Goal: Transaction & Acquisition: Obtain resource

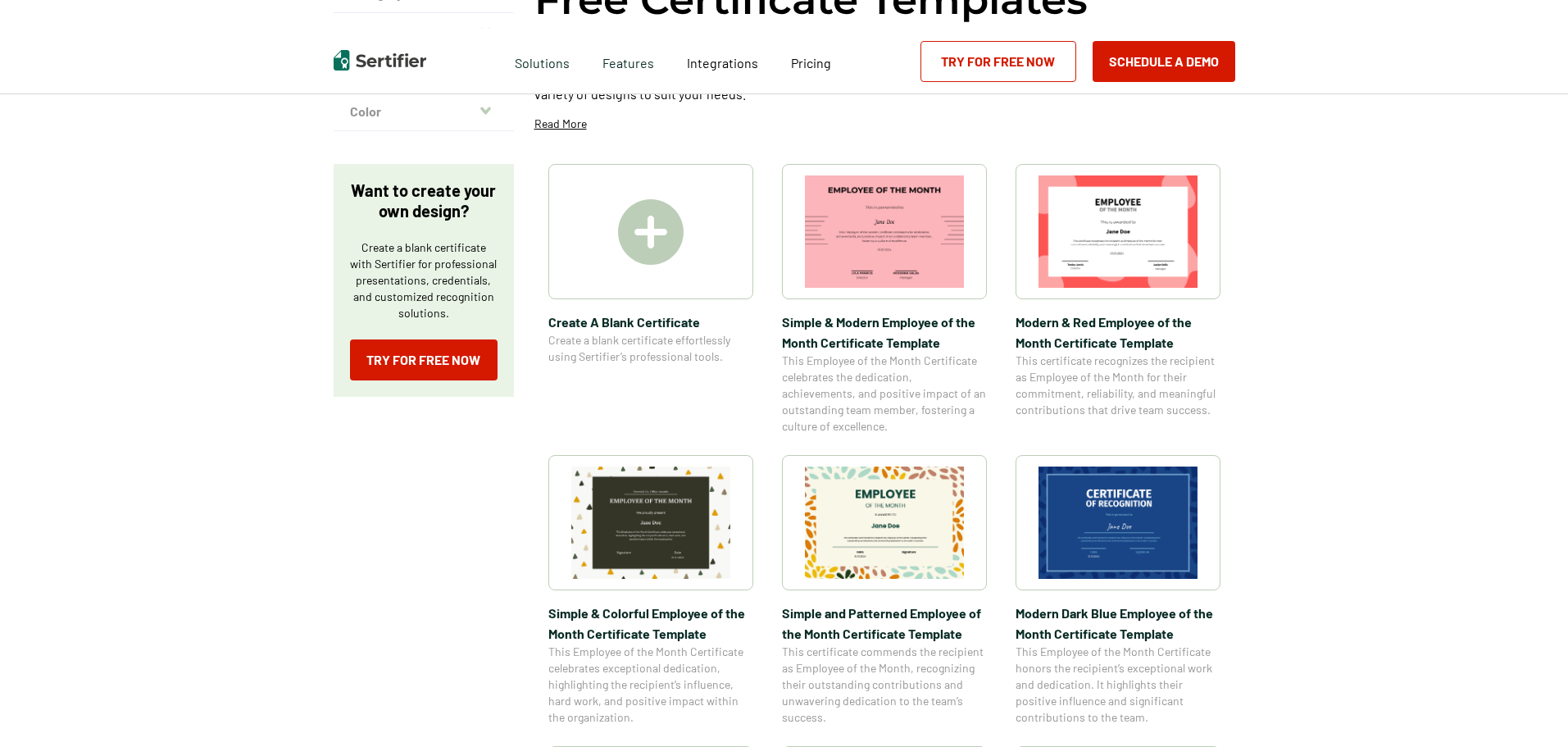
scroll to position [164, 0]
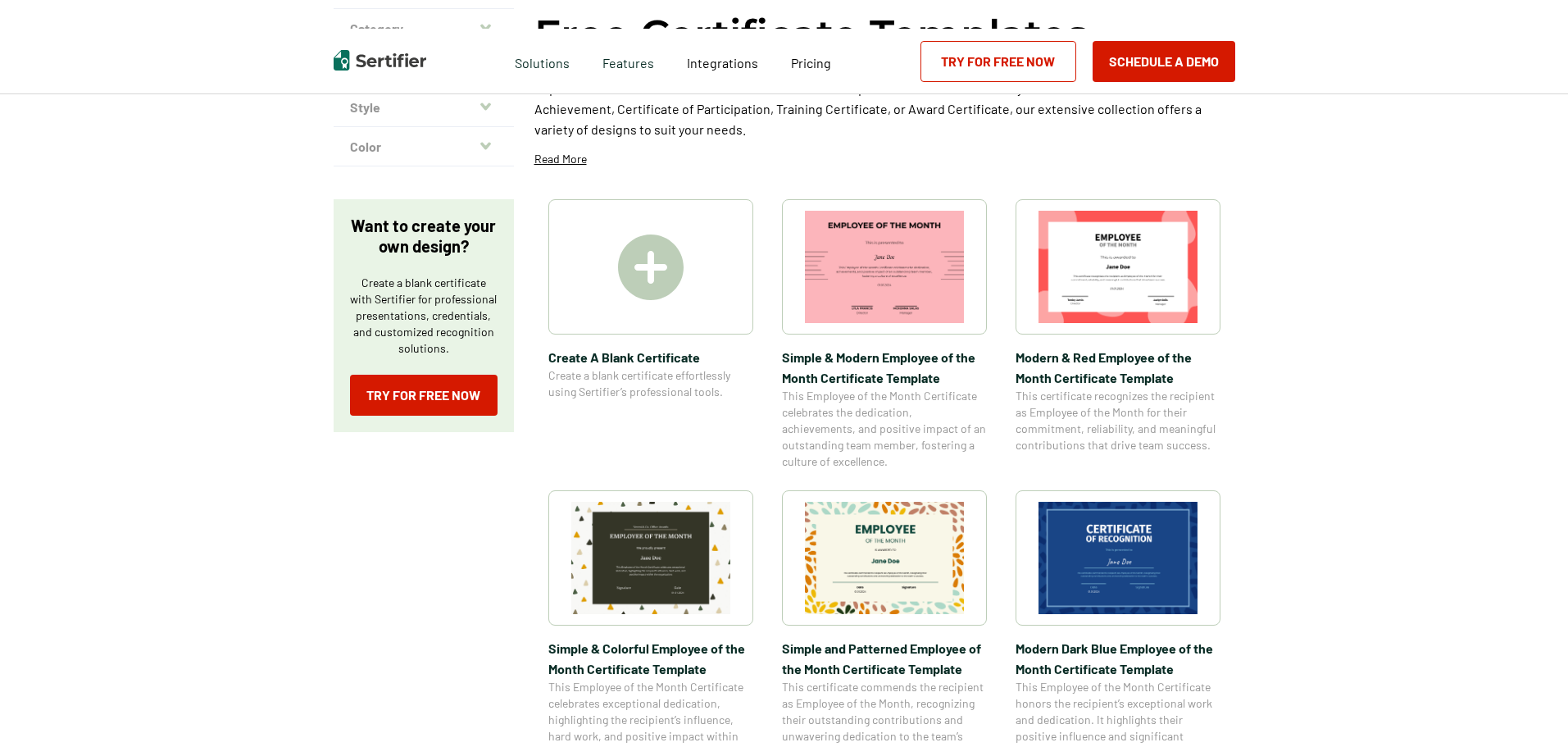
click at [618, 545] on img at bounding box center [650, 558] width 159 height 112
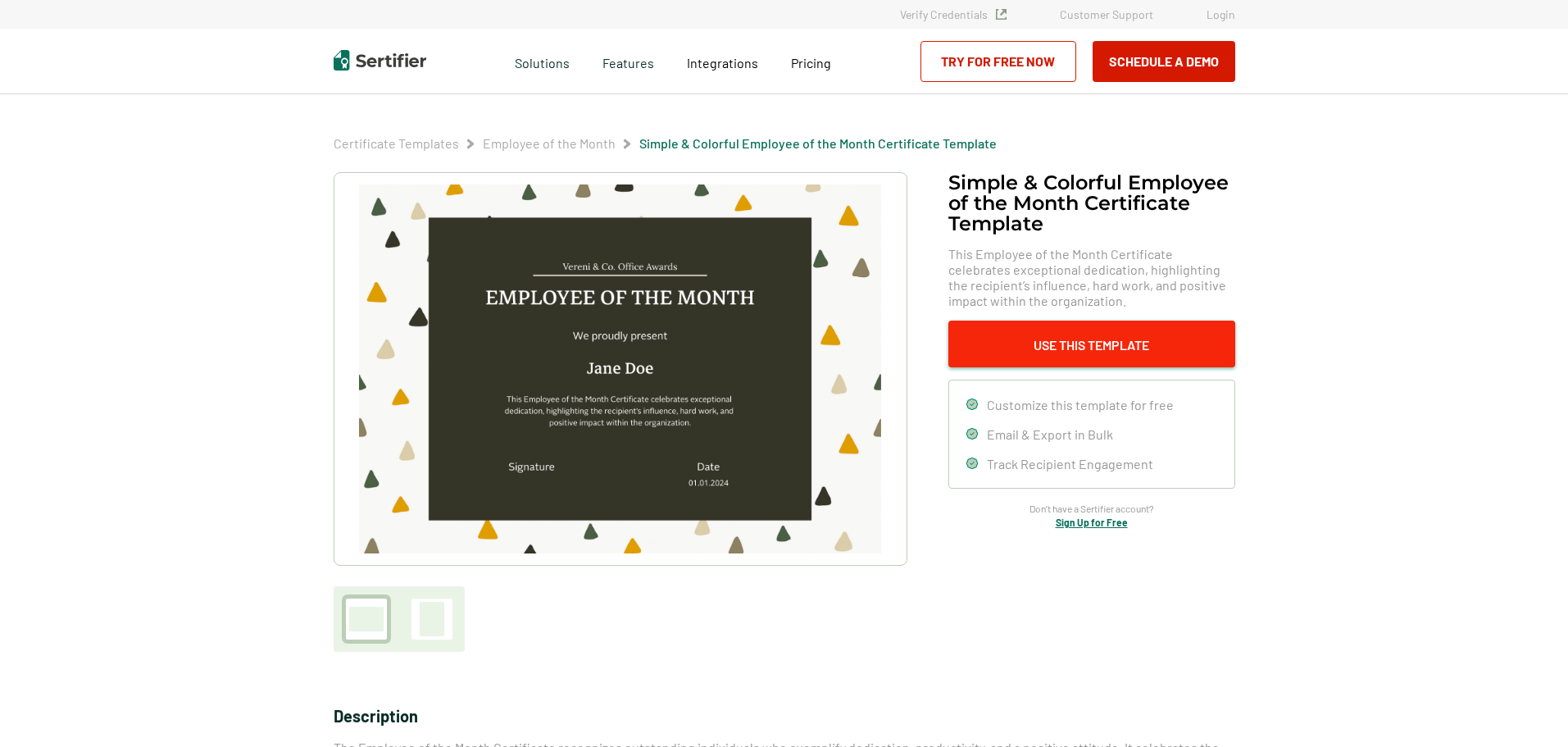
click at [1109, 356] on button "Use This Template" at bounding box center [1091, 343] width 287 height 46
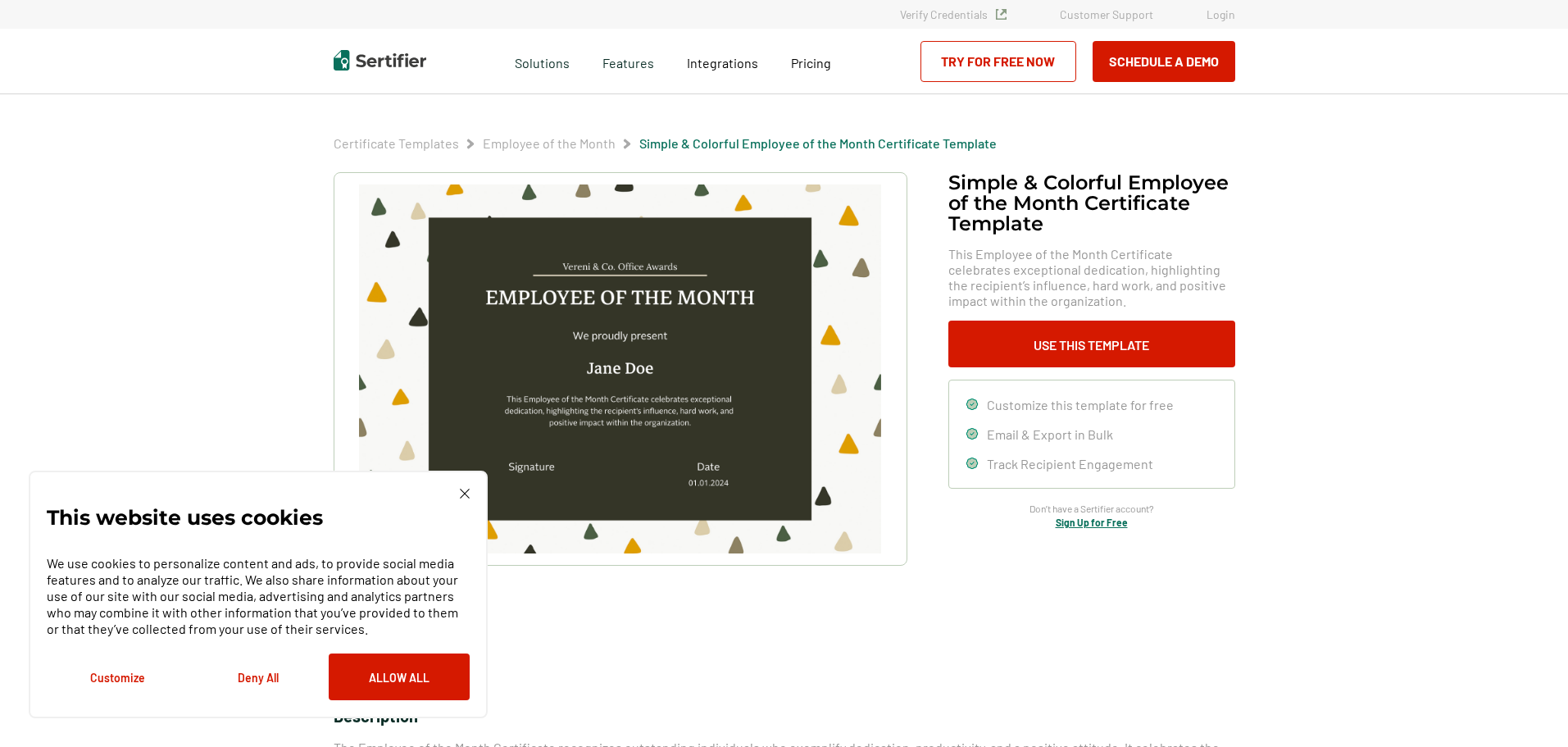
click at [451, 489] on div "This website uses cookies We use cookies to personalize content and ads, to pro…" at bounding box center [258, 594] width 423 height 211
click at [455, 486] on div "This website uses cookies We use cookies to personalize content and ads, to pro…" at bounding box center [258, 594] width 459 height 248
click at [715, 415] on img at bounding box center [620, 369] width 521 height 369
click at [1077, 412] on div "Customize this template for free Email & Export in Bulk Track Recipient Engagem…" at bounding box center [1091, 434] width 287 height 109
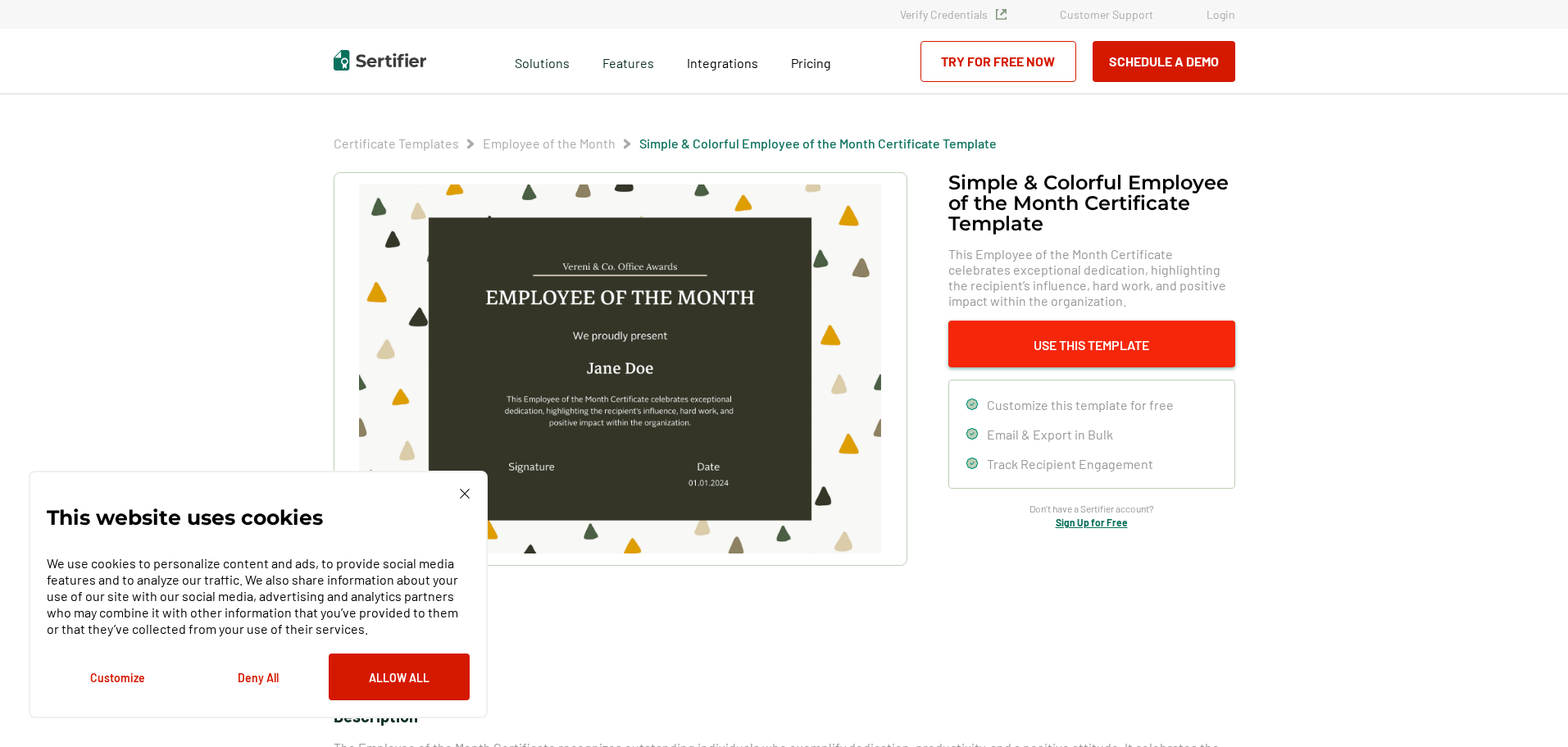
click at [1073, 361] on button "Use This Template" at bounding box center [1091, 343] width 287 height 46
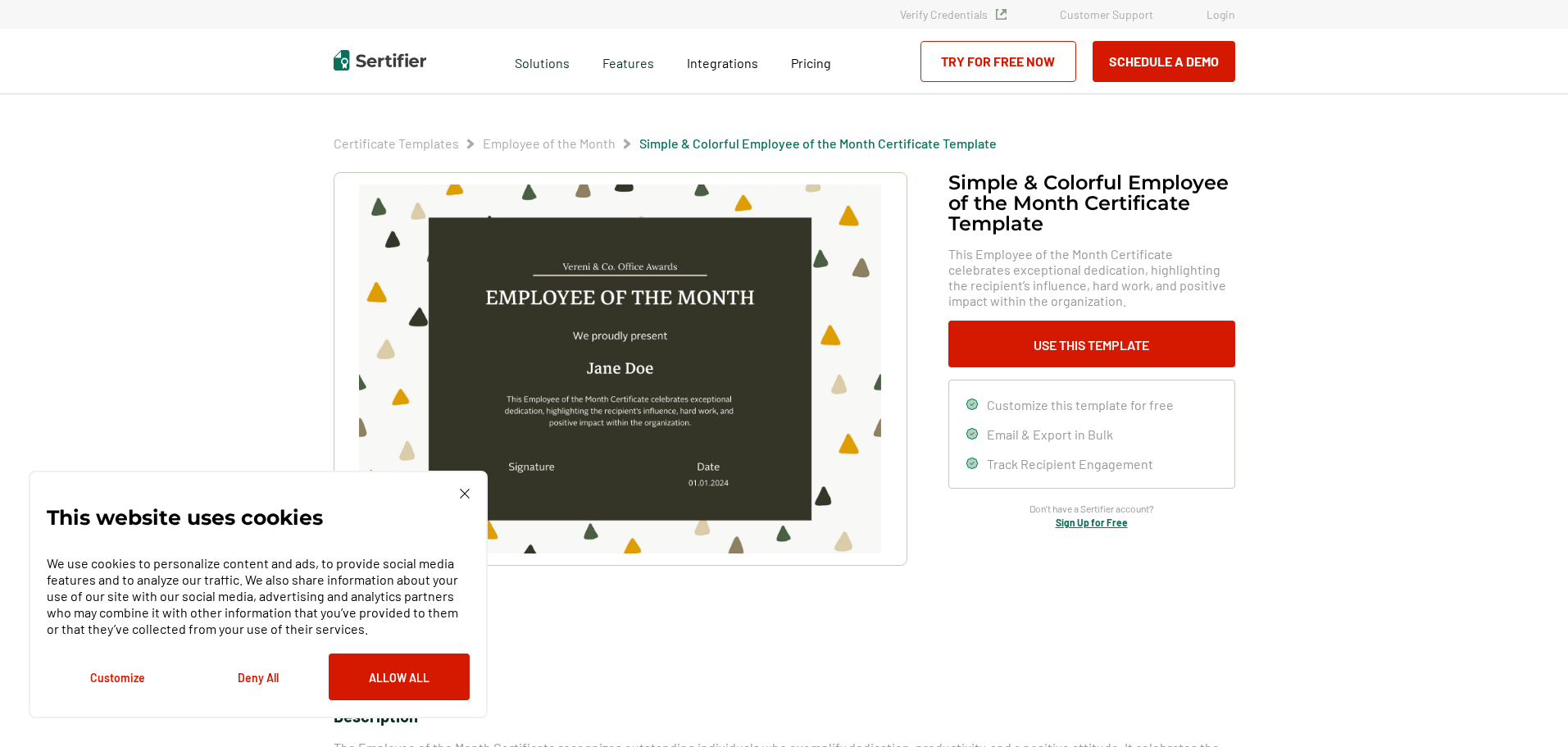
click at [640, 356] on img at bounding box center [620, 369] width 521 height 369
click at [640, 308] on img at bounding box center [620, 369] width 521 height 369
click at [643, 293] on img at bounding box center [620, 369] width 521 height 369
